Goal: Task Accomplishment & Management: Use online tool/utility

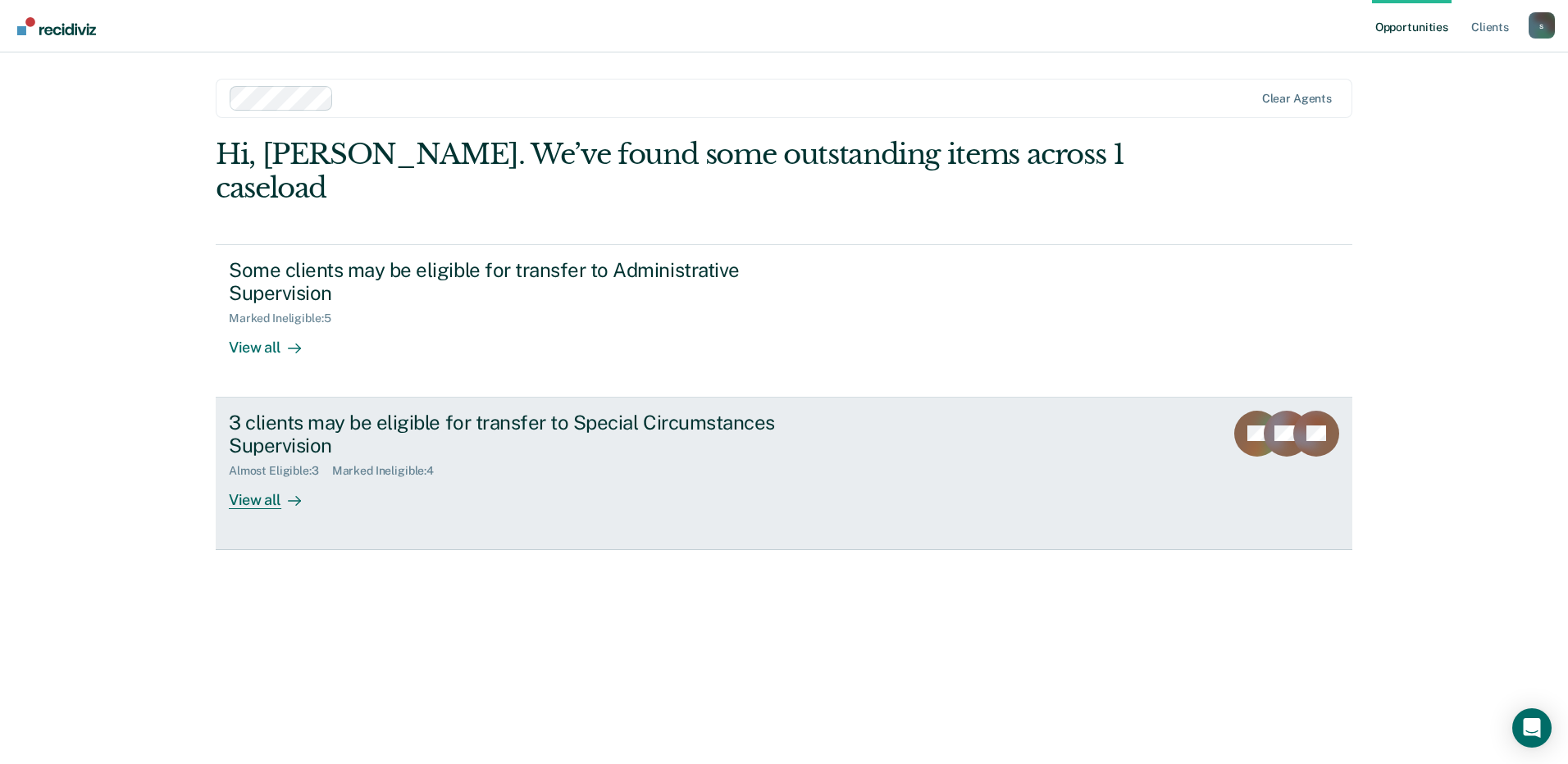
click at [266, 478] on div "View all" at bounding box center [275, 494] width 92 height 32
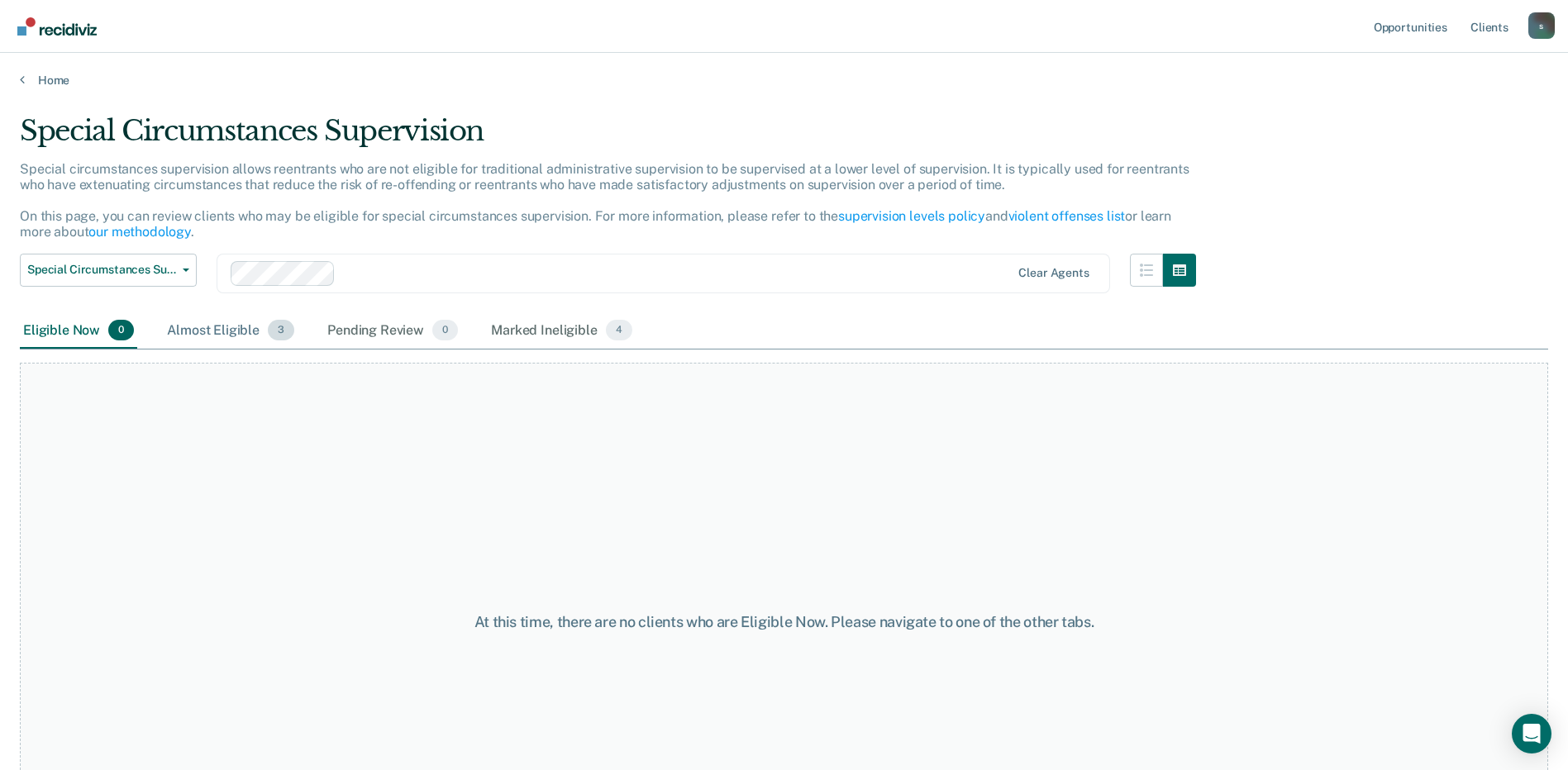
click at [232, 339] on div "Almost Eligible 3" at bounding box center [231, 331] width 134 height 37
